Goal: Check status: Check status

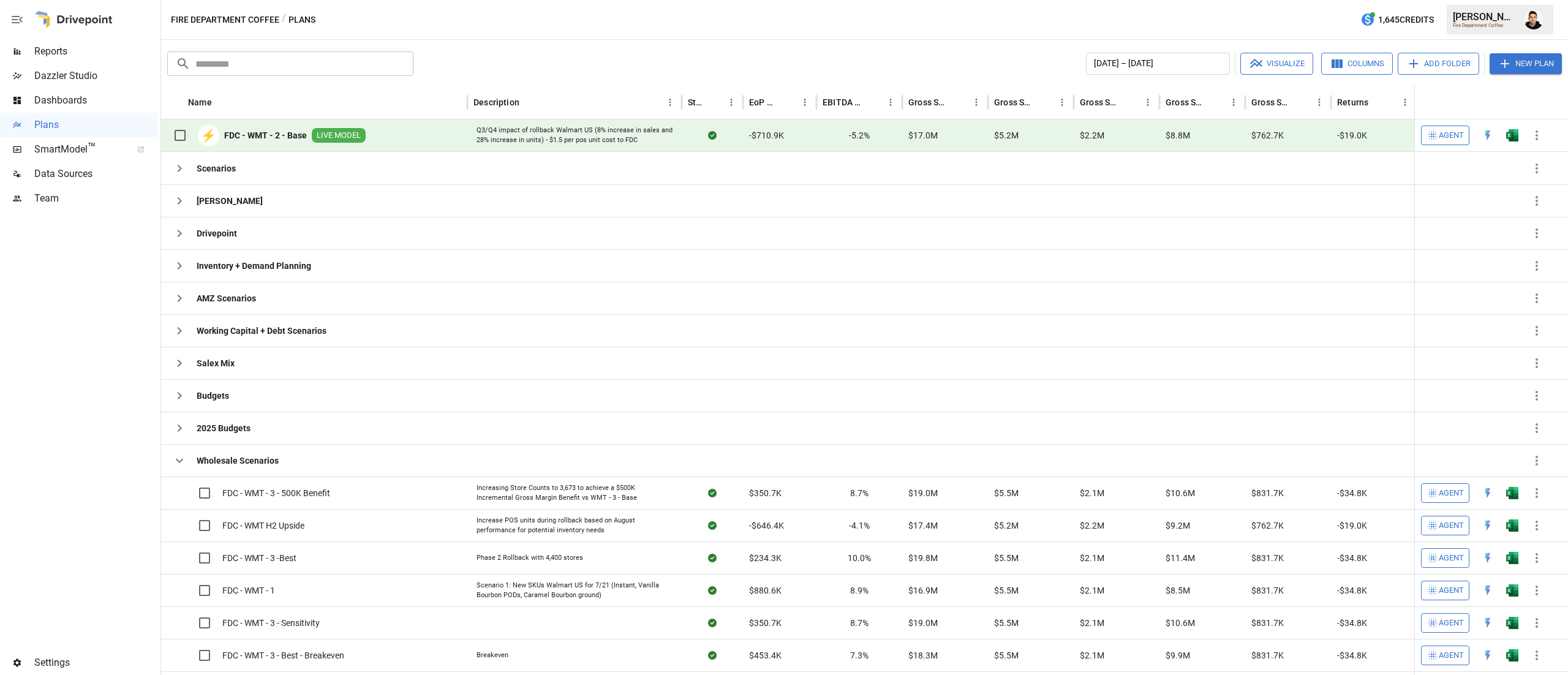
click at [49, 50] on span "Reports" at bounding box center [96, 52] width 124 height 15
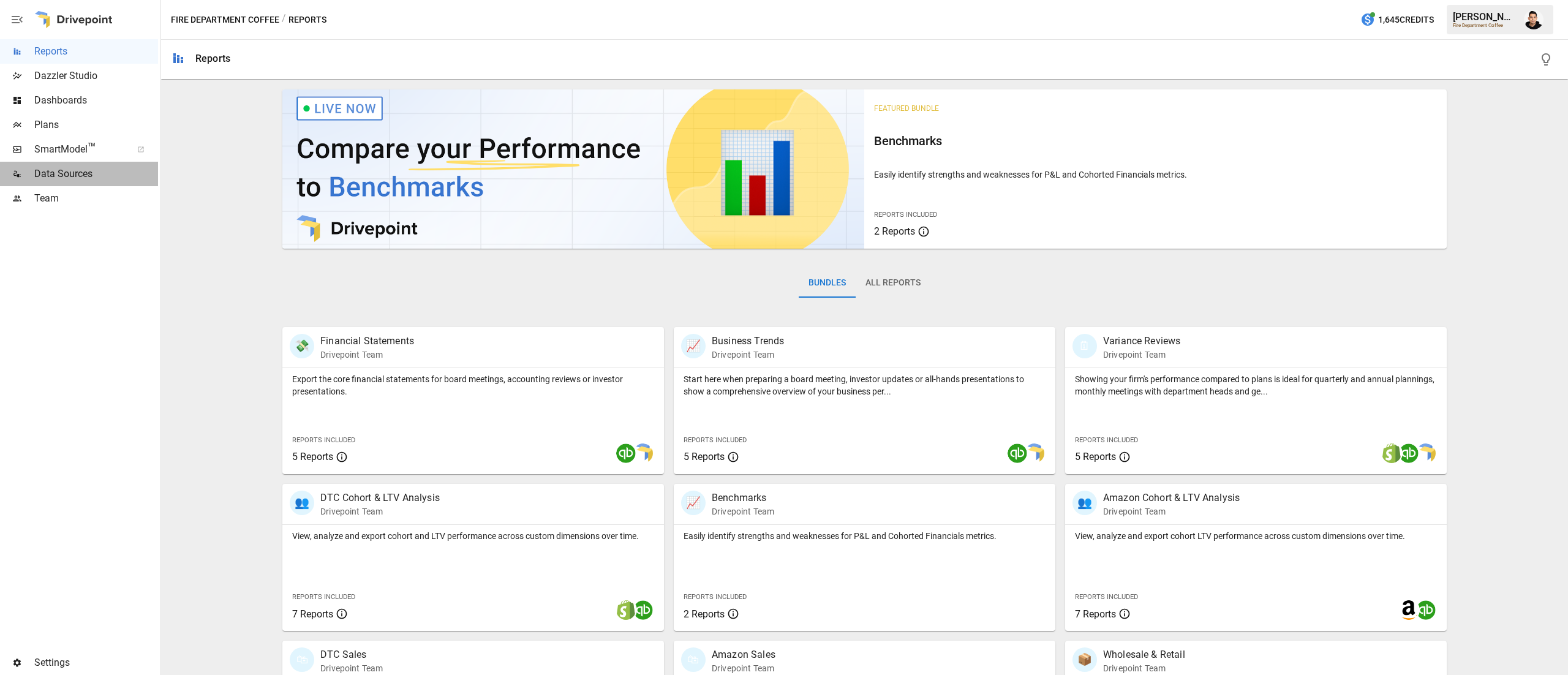
click at [76, 172] on span "Data Sources" at bounding box center [96, 174] width 124 height 15
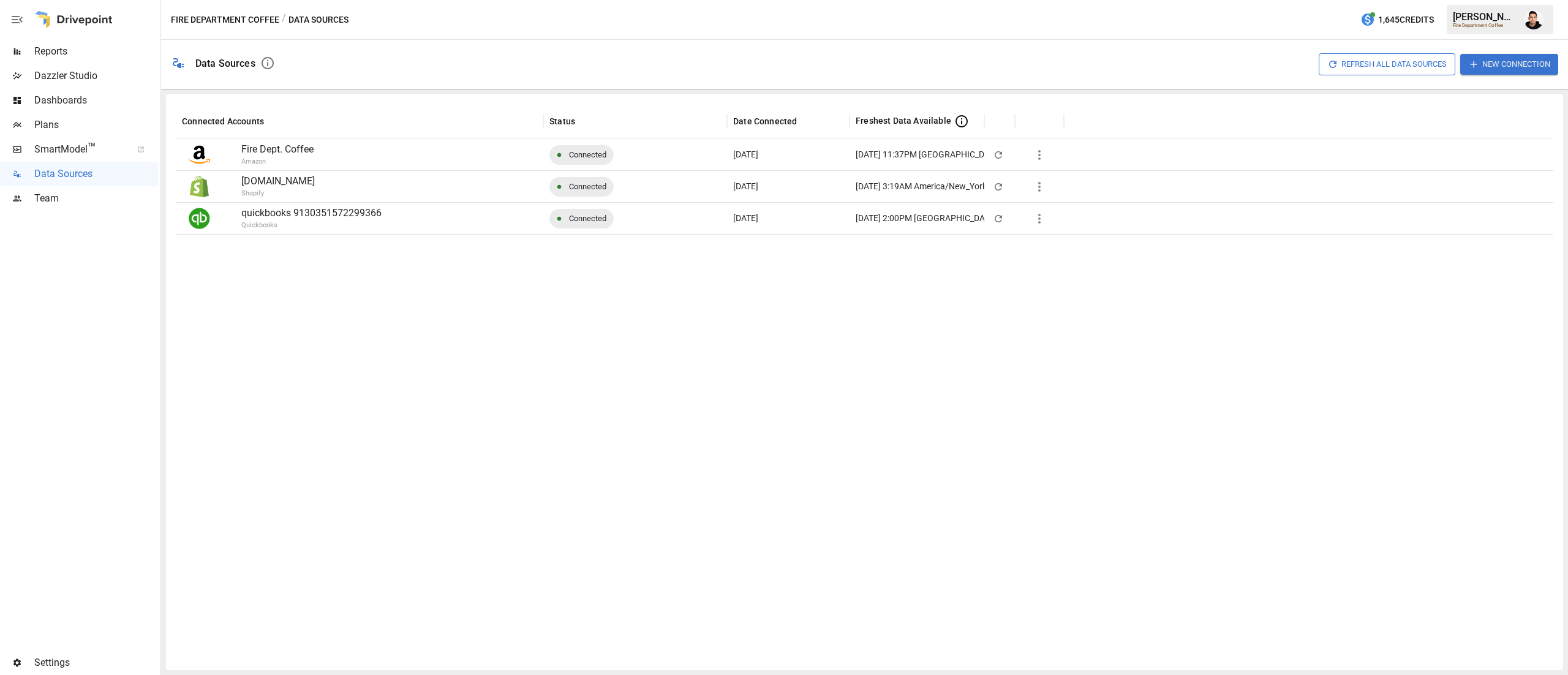
click at [1045, 221] on icon "button" at bounding box center [1040, 219] width 15 height 15
click at [1321, 286] on div at bounding box center [784, 337] width 1568 height 675
click at [1394, 67] on button "Refresh All Data Sources" at bounding box center [1387, 65] width 137 height 22
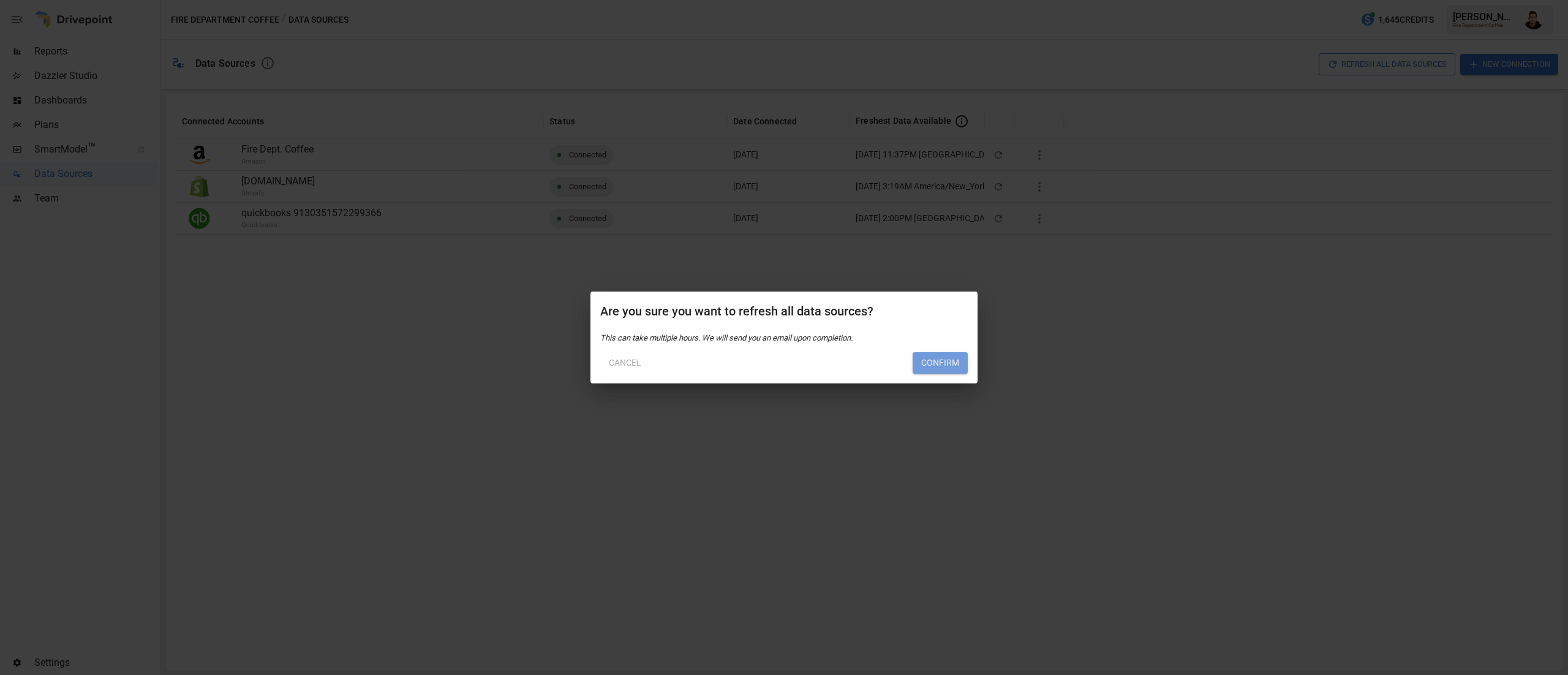
click at [932, 357] on button "Confirm" at bounding box center [941, 363] width 55 height 22
